Goal: Task Accomplishment & Management: Manage account settings

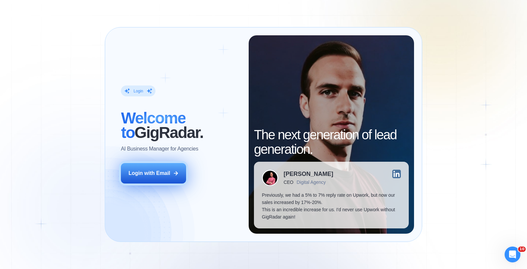
click at [165, 170] on button "Login with Email" at bounding box center [153, 173] width 65 height 20
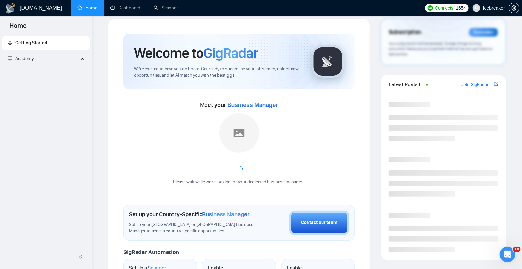
scroll to position [9, 0]
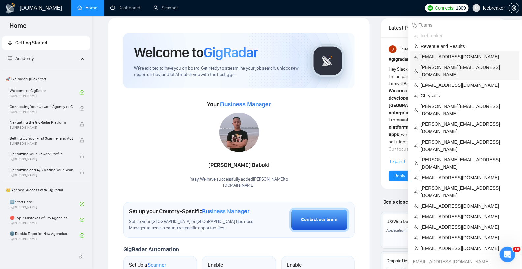
click at [450, 70] on span "[PERSON_NAME][EMAIL_ADDRESS][DOMAIN_NAME]" at bounding box center [468, 71] width 95 height 15
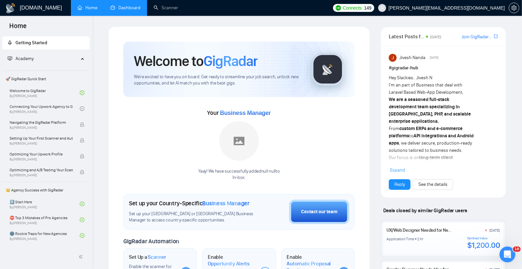
click at [134, 5] on link "Dashboard" at bounding box center [125, 8] width 30 height 6
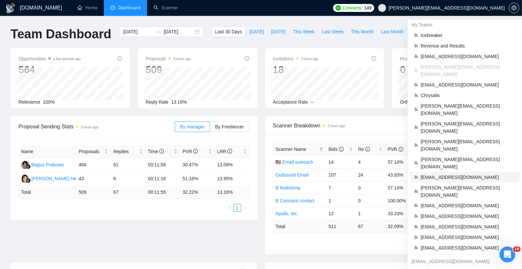
click at [458, 173] on span "[EMAIL_ADDRESS][DOMAIN_NAME]" at bounding box center [468, 176] width 95 height 7
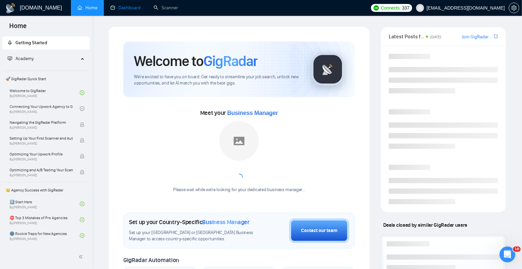
click at [124, 5] on link "Dashboard" at bounding box center [125, 8] width 30 height 6
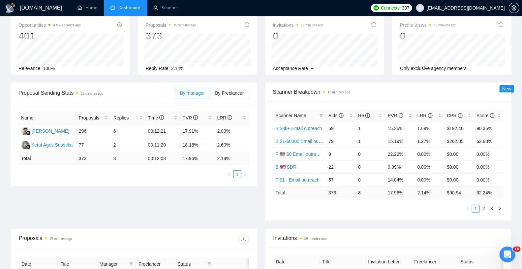
scroll to position [161, 0]
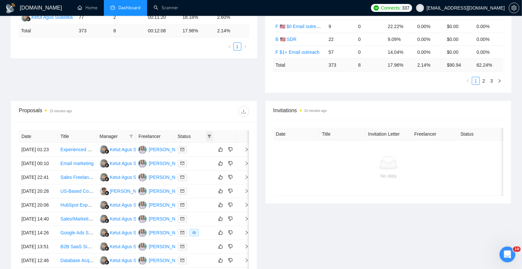
drag, startPoint x: 207, startPoint y: 133, endPoint x: 209, endPoint y: 136, distance: 3.4
click at [207, 134] on icon "filter" at bounding box center [209, 136] width 4 height 4
click at [188, 146] on span "Chat" at bounding box center [188, 146] width 13 height 5
checkbox input "true"
click at [204, 169] on span "OK" at bounding box center [203, 170] width 7 height 7
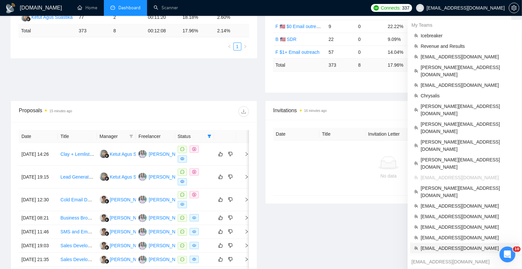
click at [449, 244] on span "[EMAIL_ADDRESS][DOMAIN_NAME]" at bounding box center [468, 247] width 95 height 7
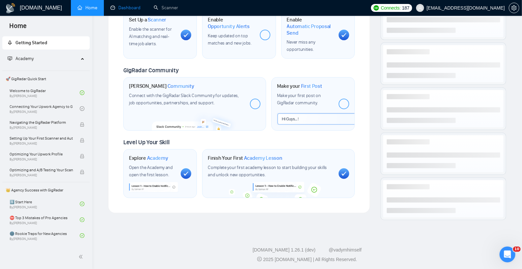
click at [128, 7] on link "Dashboard" at bounding box center [125, 8] width 30 height 6
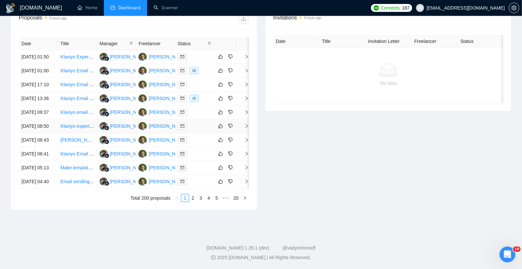
scroll to position [201, 0]
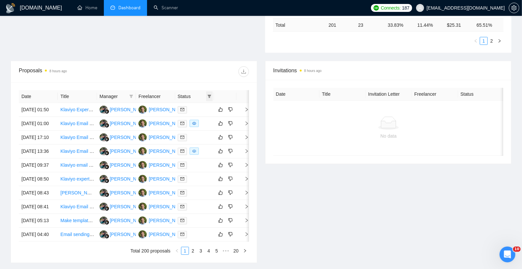
click at [210, 95] on icon "filter" at bounding box center [210, 96] width 4 height 3
click at [187, 106] on span "Chat" at bounding box center [188, 106] width 13 height 5
checkbox input "true"
click at [202, 130] on span "OK" at bounding box center [203, 130] width 7 height 7
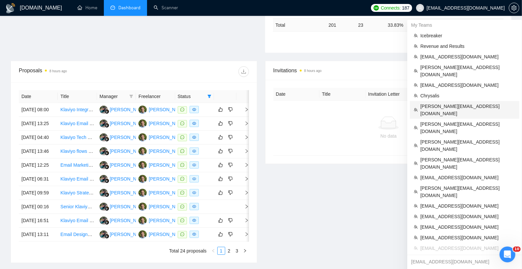
drag, startPoint x: 450, startPoint y: 99, endPoint x: 381, endPoint y: 98, distance: 69.2
click at [451, 103] on span "[PERSON_NAME][EMAIL_ADDRESS][DOMAIN_NAME]" at bounding box center [467, 110] width 95 height 15
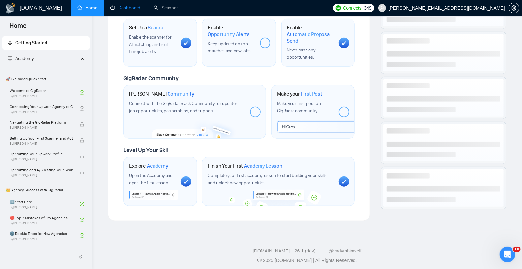
click at [115, 9] on link "Dashboard" at bounding box center [125, 8] width 30 height 6
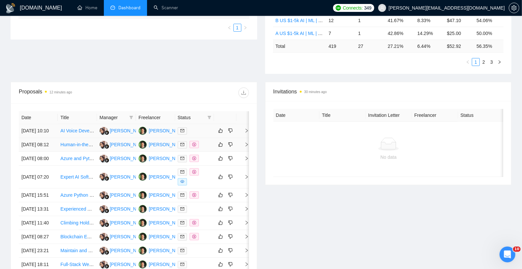
scroll to position [181, 0]
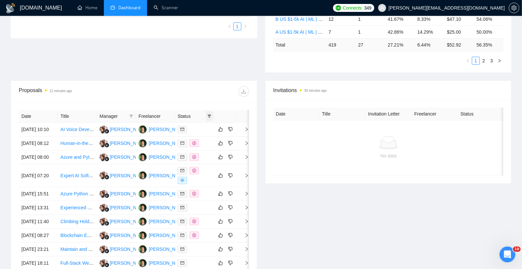
click at [208, 114] on icon "filter" at bounding box center [209, 116] width 4 height 4
click at [189, 135] on span "Sent" at bounding box center [188, 137] width 12 height 5
click at [189, 138] on span "Sent" at bounding box center [188, 137] width 12 height 5
checkbox input "false"
click at [190, 127] on span "Chat" at bounding box center [188, 126] width 13 height 5
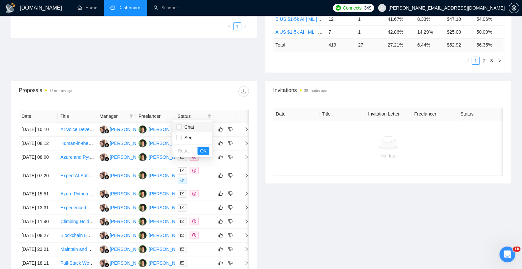
checkbox input "true"
click at [198, 151] on button "OK" at bounding box center [203, 151] width 12 height 8
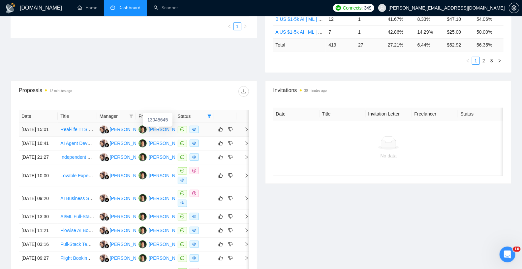
click at [164, 133] on div "[PERSON_NAME]" at bounding box center [168, 129] width 38 height 7
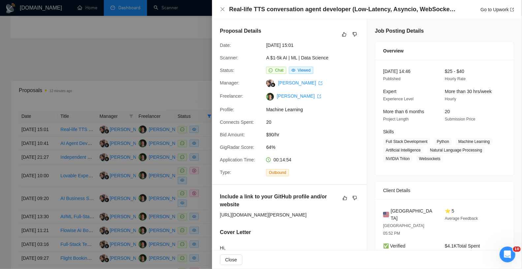
drag, startPoint x: 194, startPoint y: 67, endPoint x: 197, endPoint y: 66, distance: 3.5
click at [195, 67] on div at bounding box center [261, 134] width 522 height 269
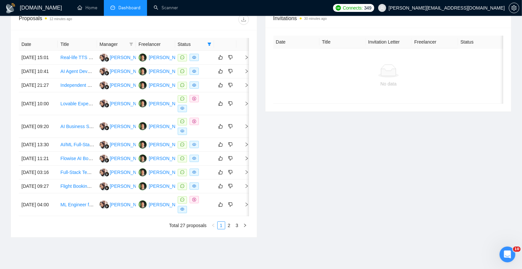
scroll to position [234, 0]
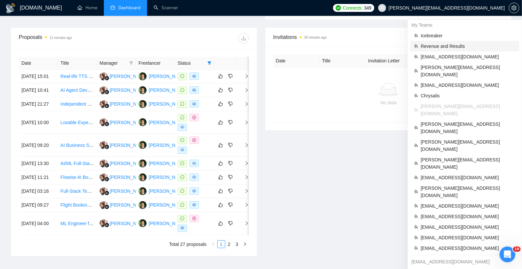
click at [438, 44] on span "Revenue and Results" at bounding box center [468, 46] width 95 height 7
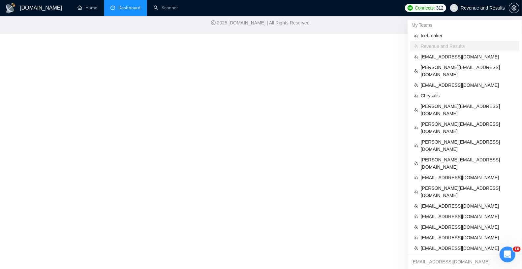
scroll to position [248, 0]
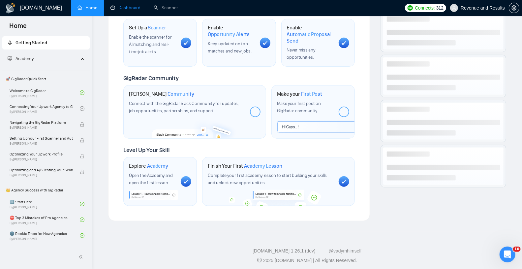
click at [130, 11] on link "Dashboard" at bounding box center [125, 8] width 30 height 6
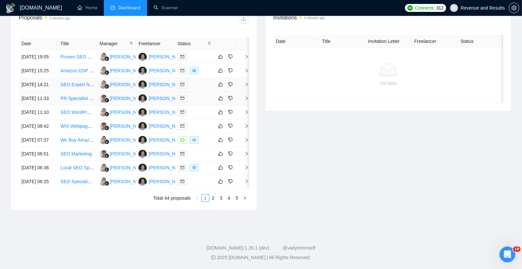
scroll to position [279, 0]
click at [54, 147] on td "[DATE] 07:37" at bounding box center [38, 140] width 39 height 14
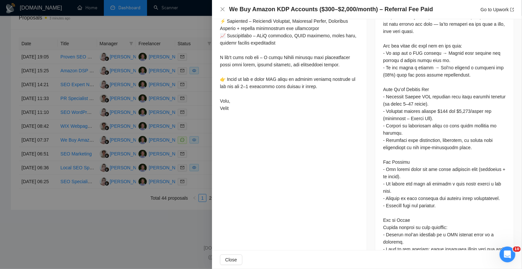
scroll to position [382, 0]
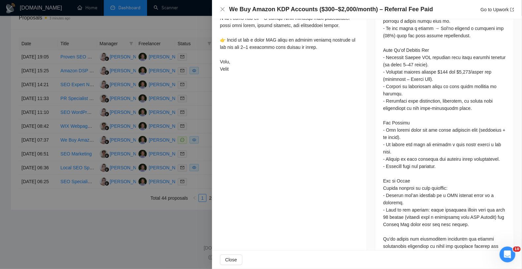
click at [73, 132] on div at bounding box center [261, 134] width 522 height 269
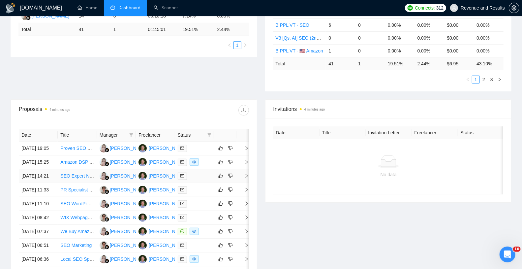
scroll to position [107, 0]
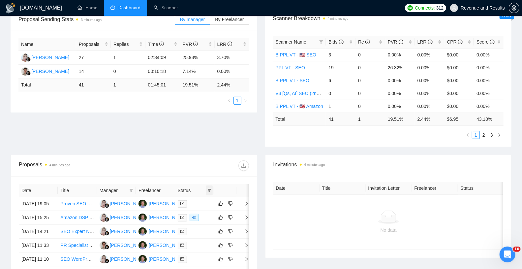
click at [208, 189] on icon "filter" at bounding box center [210, 190] width 4 height 3
click at [189, 202] on span "Chat" at bounding box center [188, 200] width 13 height 5
checkbox input "true"
click at [205, 225] on span "OK" at bounding box center [203, 224] width 7 height 7
